Goal: Task Accomplishment & Management: Manage account settings

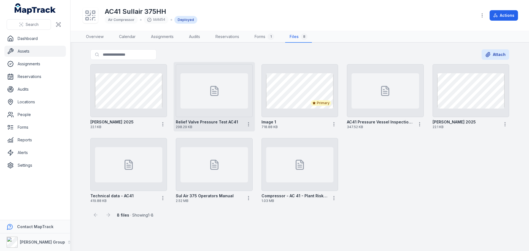
click at [211, 104] on div at bounding box center [213, 90] width 67 height 35
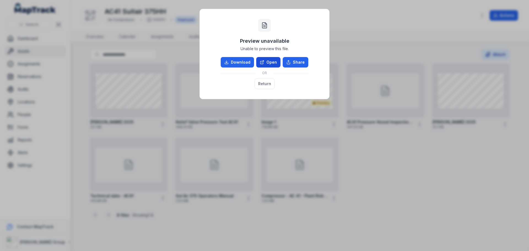
click at [262, 63] on icon at bounding box center [262, 62] width 4 height 4
click at [268, 80] on button "Return" at bounding box center [265, 84] width 20 height 10
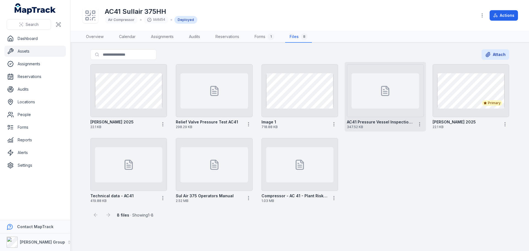
click at [373, 94] on div at bounding box center [385, 90] width 67 height 35
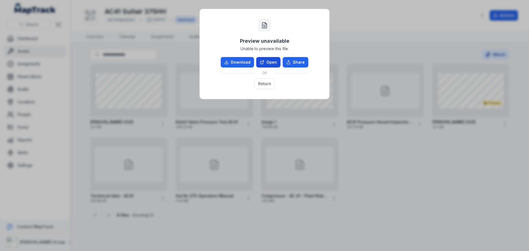
click at [273, 60] on link "Open" at bounding box center [268, 62] width 24 height 10
click at [260, 86] on button "Return" at bounding box center [265, 84] width 20 height 10
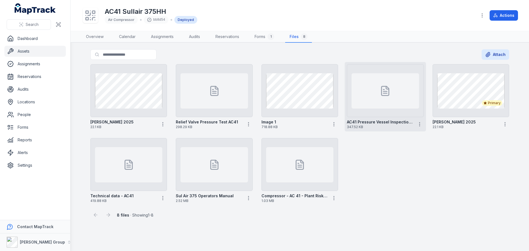
click at [402, 101] on div at bounding box center [385, 90] width 67 height 35
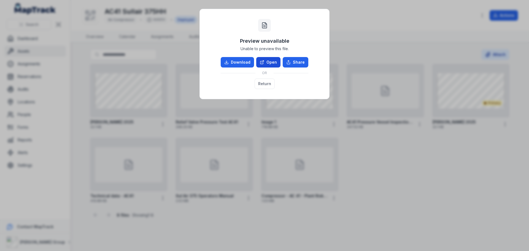
click at [272, 61] on link "Open" at bounding box center [268, 62] width 24 height 10
click at [265, 86] on button "Return" at bounding box center [265, 84] width 20 height 10
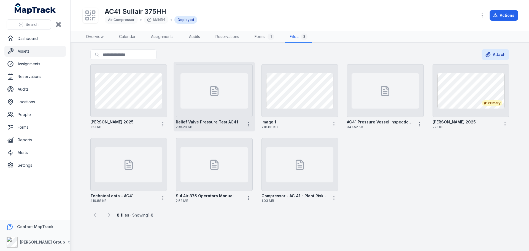
click at [222, 91] on div at bounding box center [213, 90] width 67 height 35
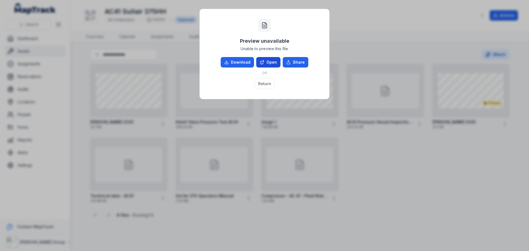
click at [272, 62] on link "Open" at bounding box center [268, 62] width 24 height 10
click at [260, 85] on button "Return" at bounding box center [265, 84] width 20 height 10
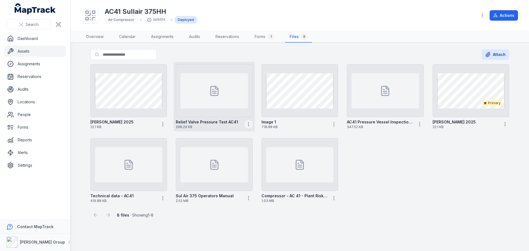
click at [249, 123] on icon "button" at bounding box center [249, 125] width 6 height 6
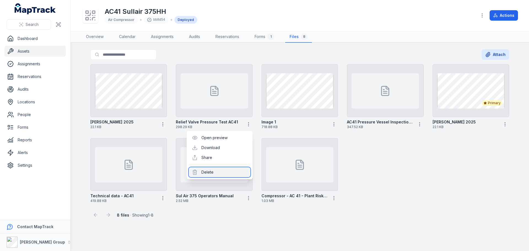
click at [205, 173] on div "Delete" at bounding box center [220, 172] width 62 height 10
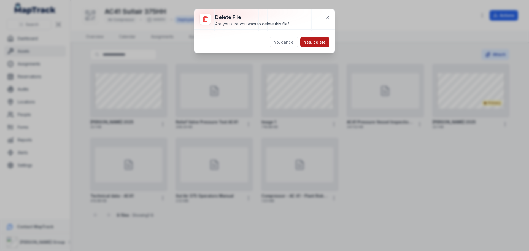
click at [316, 40] on button "Yes, delete" at bounding box center [314, 42] width 29 height 10
